Goal: Find specific fact: Find specific fact

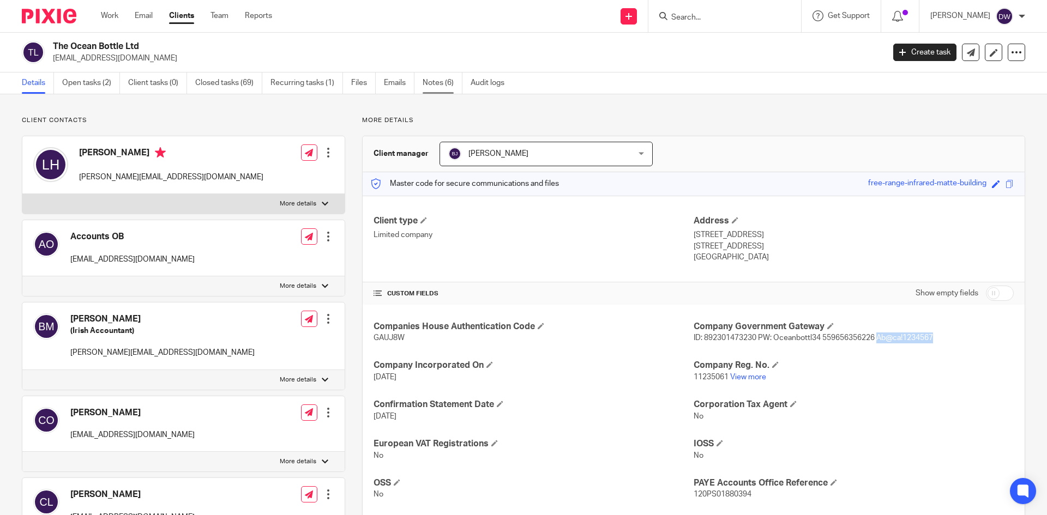
click at [447, 81] on link "Notes (6)" at bounding box center [443, 83] width 40 height 21
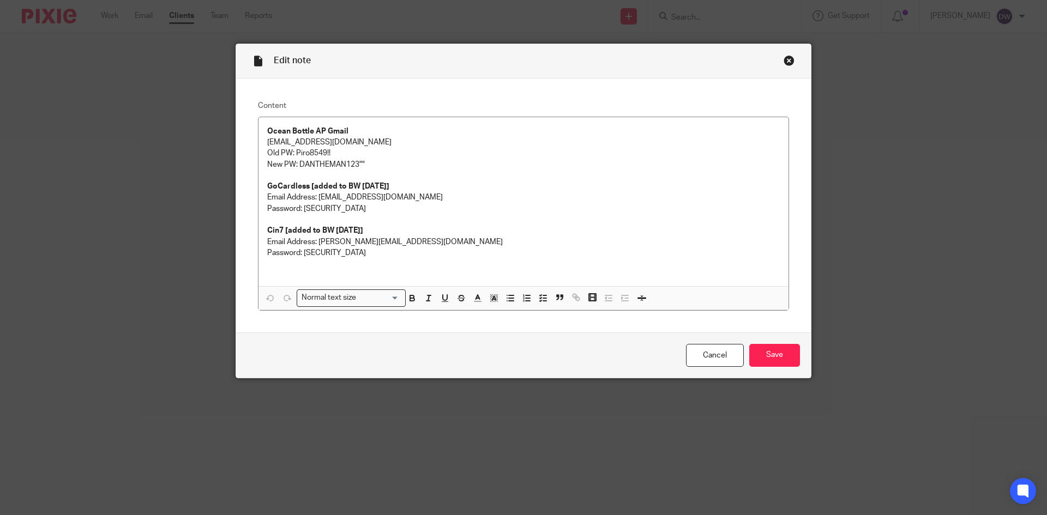
click at [789, 61] on div "Close this dialog window" at bounding box center [789, 60] width 11 height 11
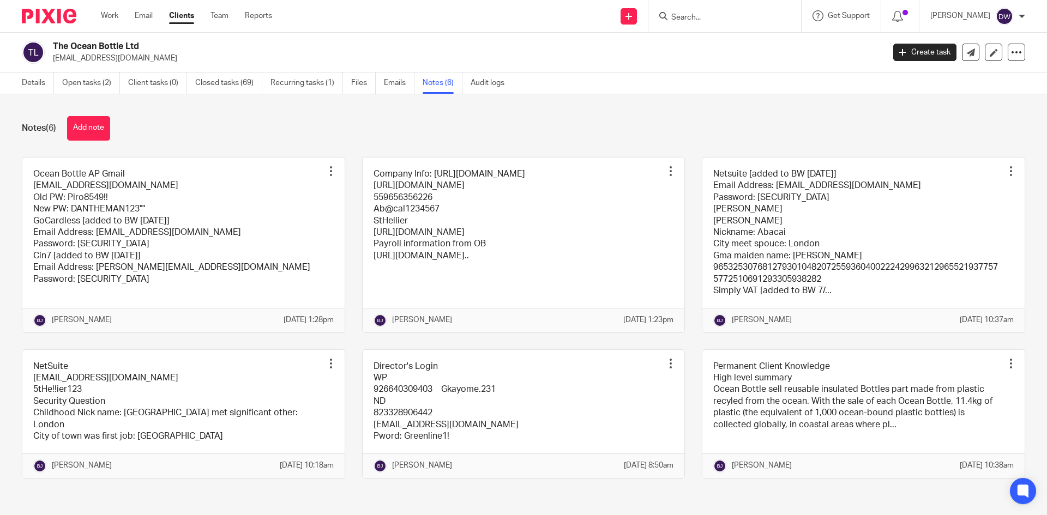
click at [445, 202] on link at bounding box center [524, 245] width 322 height 175
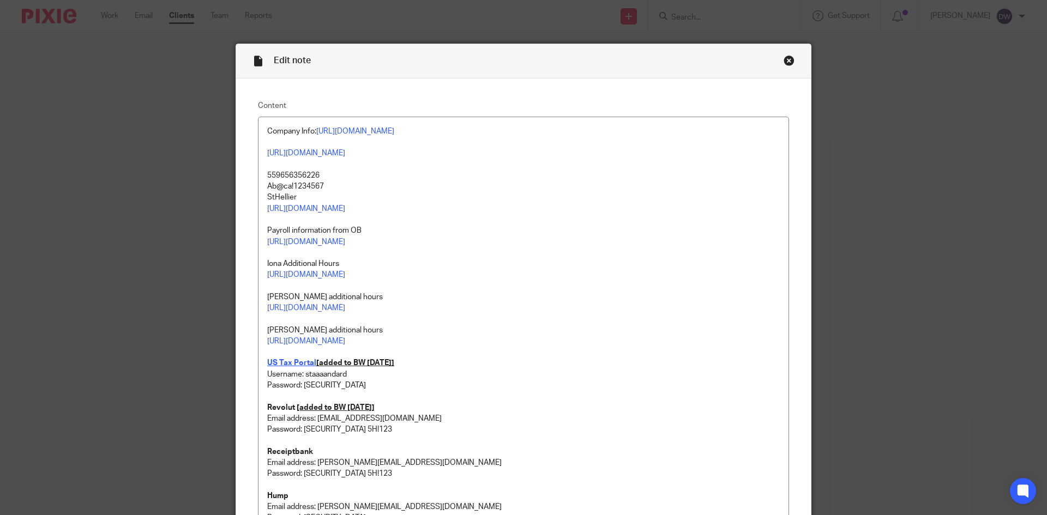
click at [787, 63] on div "Close this dialog window" at bounding box center [789, 60] width 11 height 11
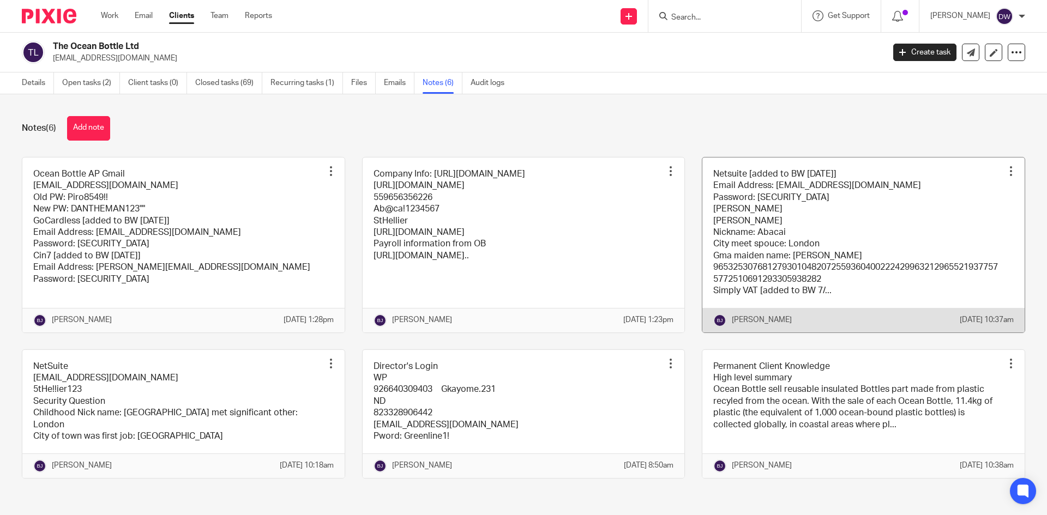
click at [711, 208] on link at bounding box center [864, 245] width 322 height 175
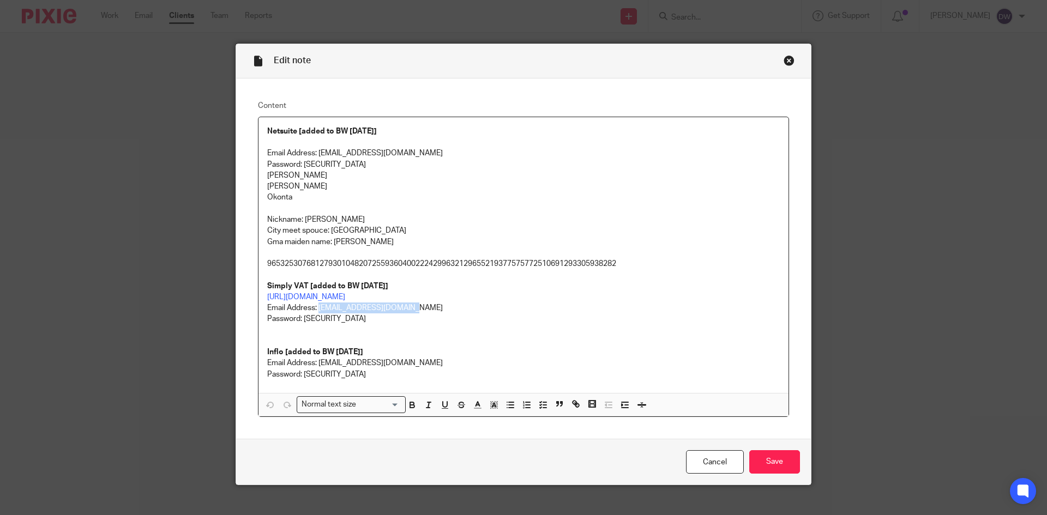
drag, startPoint x: 317, startPoint y: 307, endPoint x: 417, endPoint y: 308, distance: 100.4
click at [417, 308] on p "Email Address: TeamAbacai@abacai.co.uk Password: @b@c@123OK!" at bounding box center [523, 314] width 513 height 22
copy p "TeamAbacai@abacai.co.uk"
click at [786, 58] on div "Close this dialog window" at bounding box center [789, 60] width 11 height 11
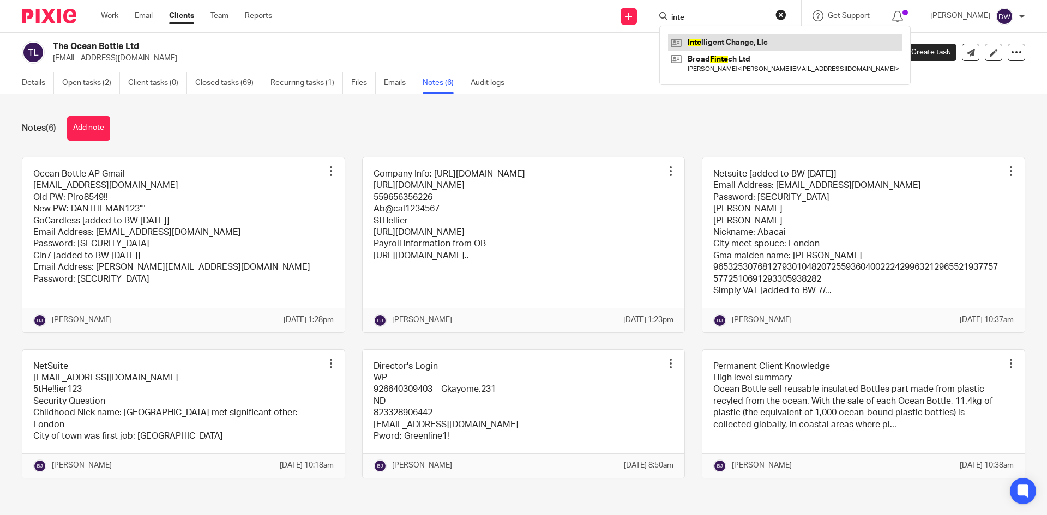
type input "inte"
click at [742, 37] on link at bounding box center [785, 42] width 234 height 16
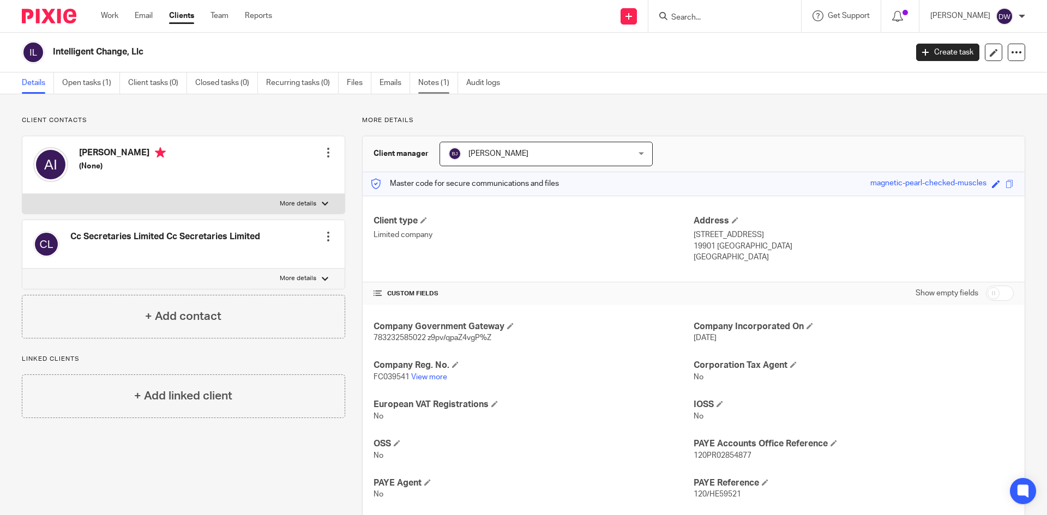
click at [443, 82] on link "Notes (1)" at bounding box center [438, 83] width 40 height 21
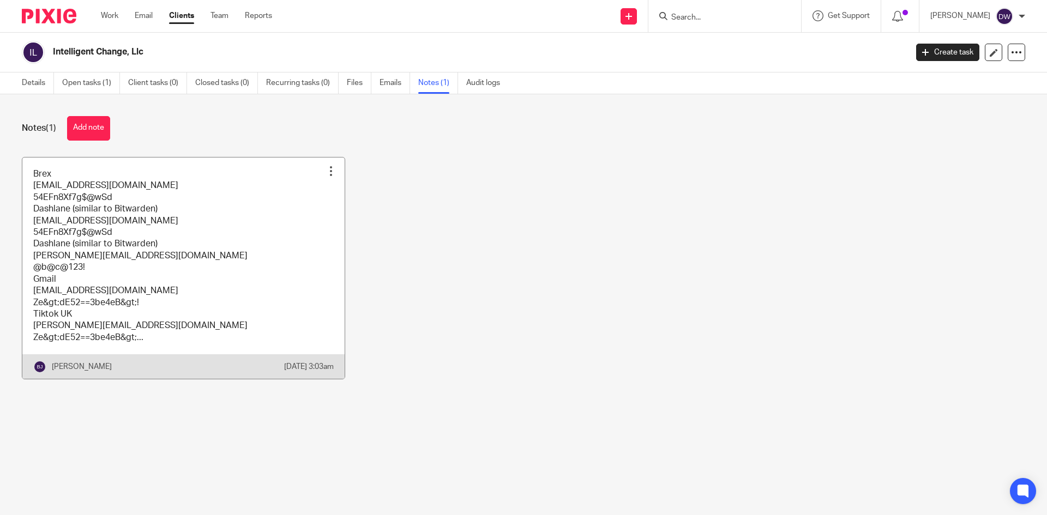
click at [146, 273] on link at bounding box center [183, 269] width 322 height 222
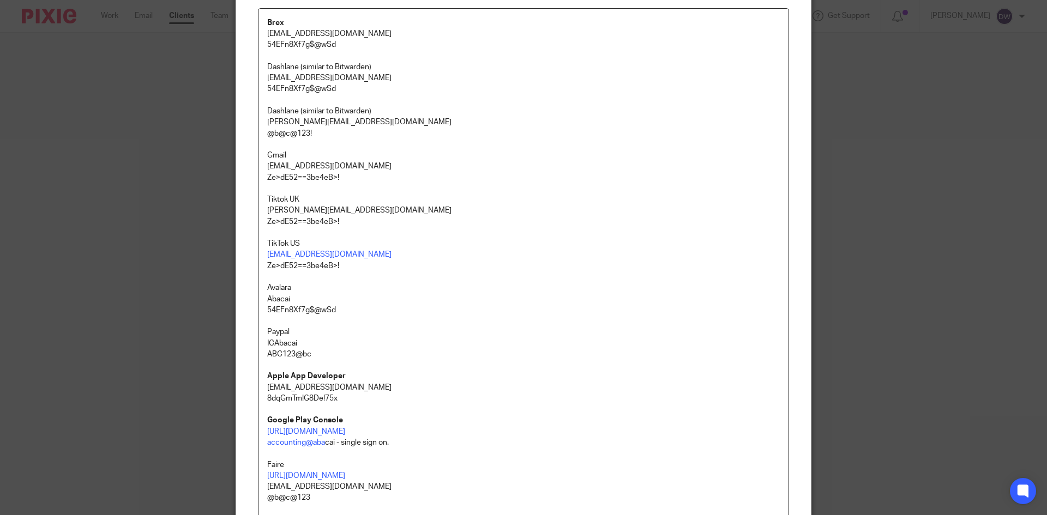
scroll to position [109, 0]
click at [269, 298] on p "Abacai" at bounding box center [523, 298] width 513 height 11
copy p "Abacai"
drag, startPoint x: 263, startPoint y: 310, endPoint x: 348, endPoint y: 307, distance: 85.2
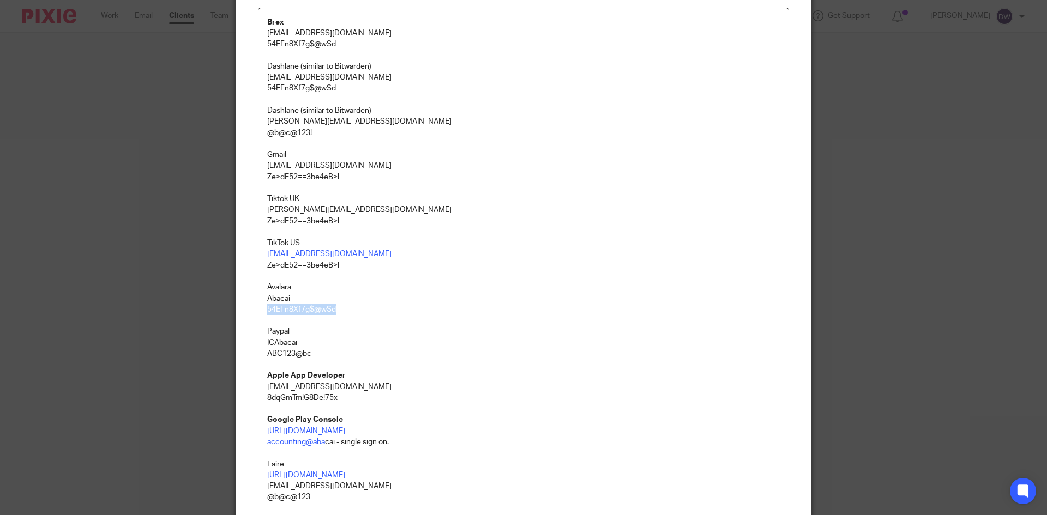
click at [348, 307] on p "54EFn8Xf7g$@wSd" at bounding box center [523, 309] width 513 height 11
copy p "54EFn8Xf7g$@wSd"
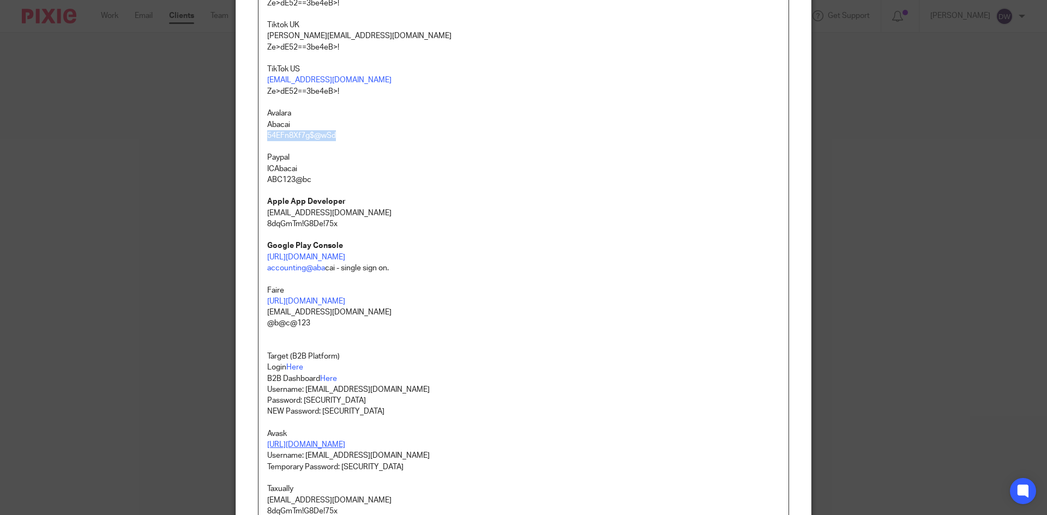
scroll to position [436, 0]
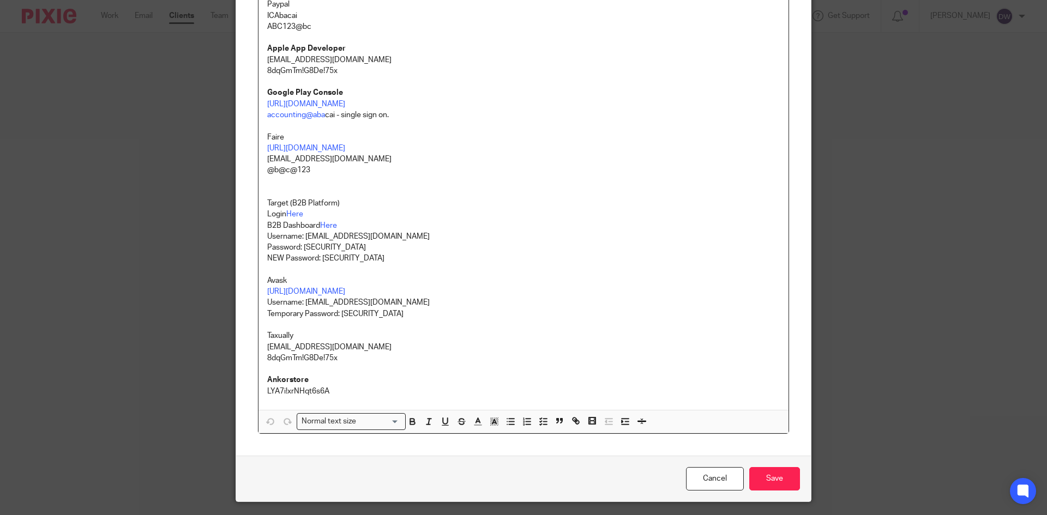
drag, startPoint x: 302, startPoint y: 302, endPoint x: 448, endPoint y: 300, distance: 146.7
click at [448, 300] on p "Username: [EMAIL_ADDRESS][DOMAIN_NAME]" at bounding box center [523, 302] width 513 height 11
copy p "[EMAIL_ADDRESS][DOMAIN_NAME]"
drag, startPoint x: 338, startPoint y: 311, endPoint x: 417, endPoint y: 314, distance: 79.1
click at [417, 314] on p "Temporary Password: [SECURITY_DATA]" at bounding box center [523, 314] width 513 height 11
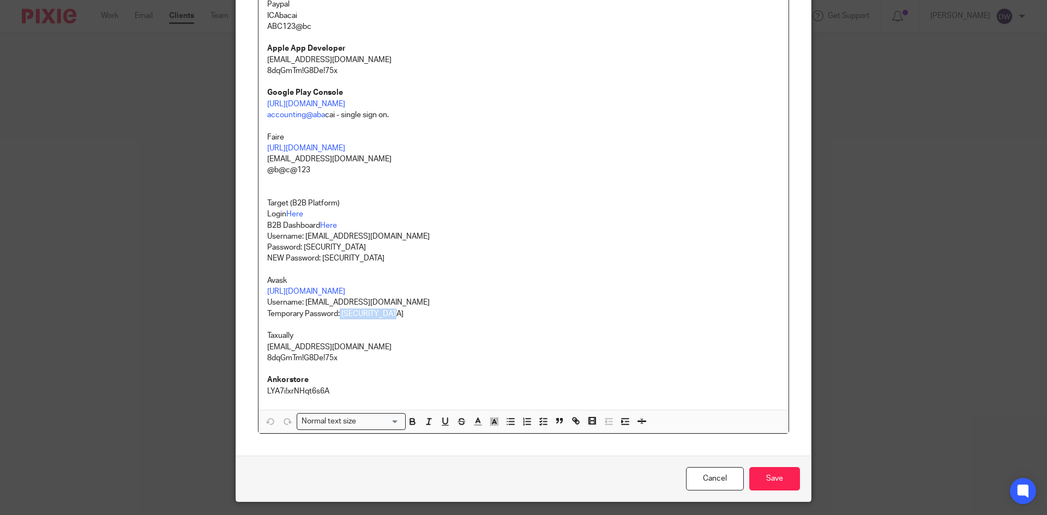
click at [356, 318] on p "Temporary Password: [SECURITY_DATA]" at bounding box center [523, 314] width 513 height 11
drag, startPoint x: 339, startPoint y: 312, endPoint x: 411, endPoint y: 317, distance: 72.8
click at [411, 317] on p "Temporary Password: [SECURITY_DATA]" at bounding box center [523, 314] width 513 height 11
copy p "BI[I1iN&11234"
